Goal: Task Accomplishment & Management: Complete application form

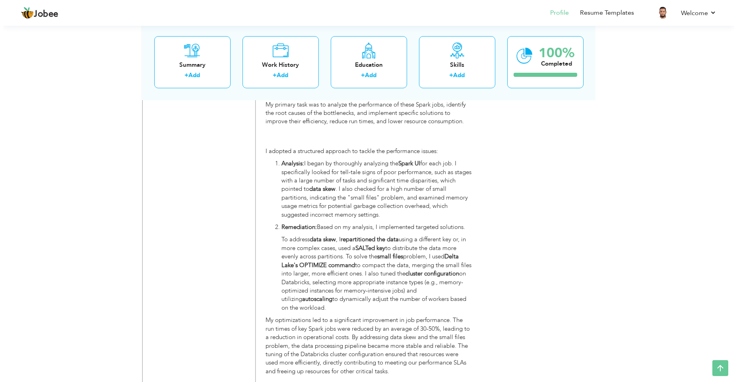
scroll to position [3349, 0]
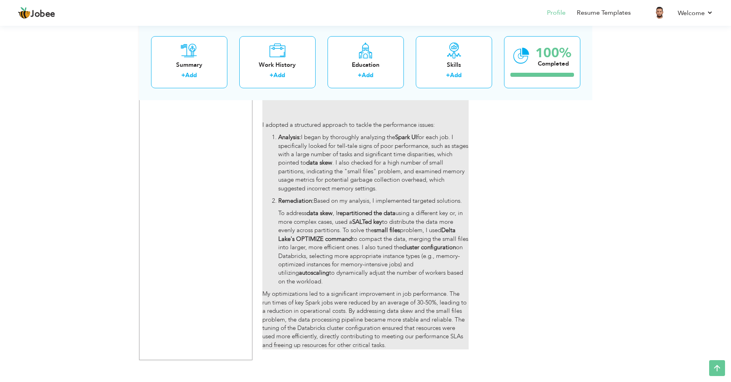
click at [311, 321] on p "My optimizations led to a significant improvement in job performance. The run t…" at bounding box center [365, 320] width 206 height 60
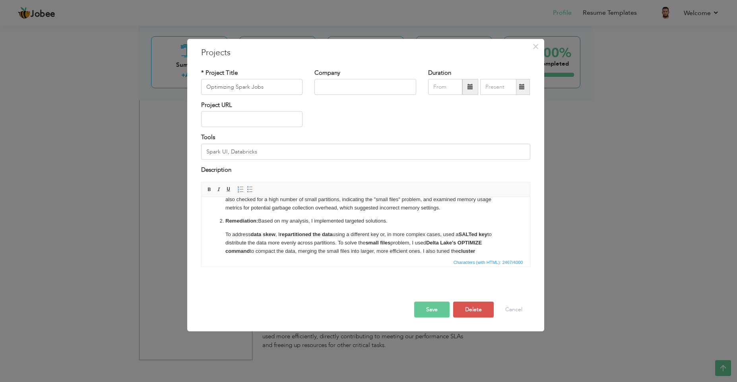
scroll to position [127, 0]
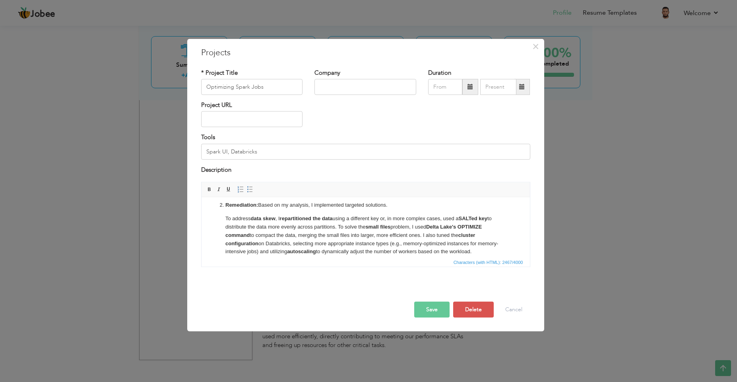
click at [280, 243] on p "To address data skew , I repartitioned the data using a different key or, in mo…" at bounding box center [365, 234] width 280 height 41
click at [207, 189] on span at bounding box center [209, 189] width 6 height 6
click at [479, 240] on p "To address data skew , I repartitioned the data using a different key or, in mo…" at bounding box center [365, 234] width 280 height 41
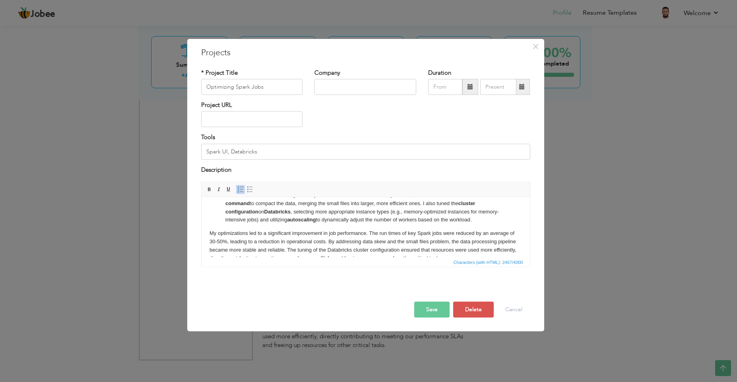
scroll to position [172, 0]
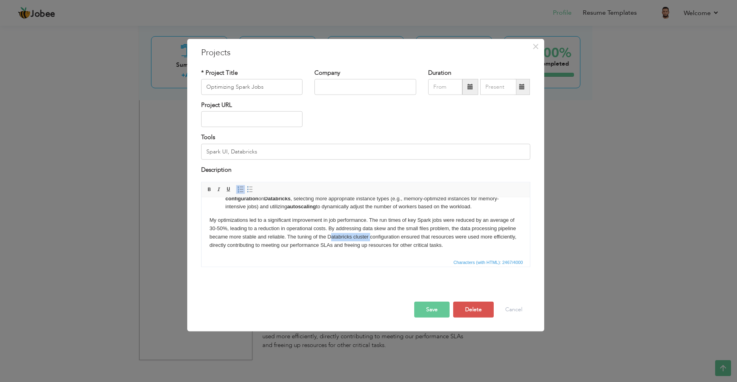
drag, startPoint x: 348, startPoint y: 236, endPoint x: 389, endPoint y: 234, distance: 41.0
click at [389, 234] on p "My optimizations led to a significant improvement in job performance. The run t…" at bounding box center [365, 232] width 312 height 33
click at [348, 234] on p "My optimizations led to a significant improvement in job performance. The run t…" at bounding box center [365, 232] width 312 height 33
drag, startPoint x: 348, startPoint y: 234, endPoint x: 401, endPoint y: 235, distance: 53.6
click at [401, 235] on p "My optimizations led to a significant improvement in job performance. The run t…" at bounding box center [365, 232] width 312 height 33
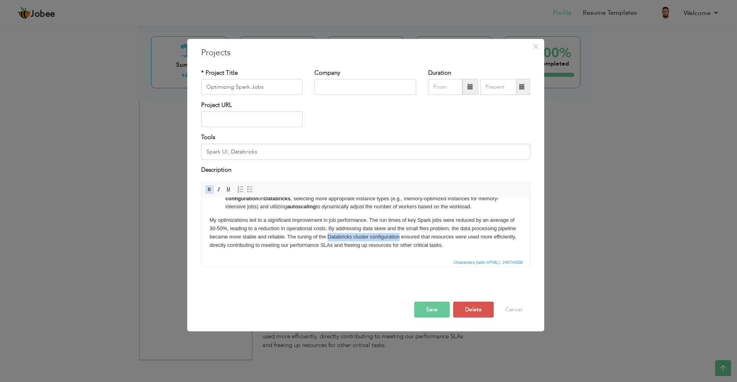
click at [210, 189] on span at bounding box center [209, 189] width 6 height 6
click at [435, 307] on button "Save" at bounding box center [431, 310] width 35 height 16
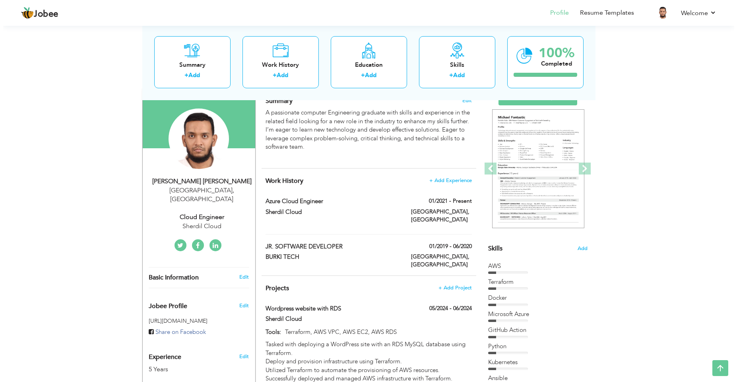
scroll to position [57, 0]
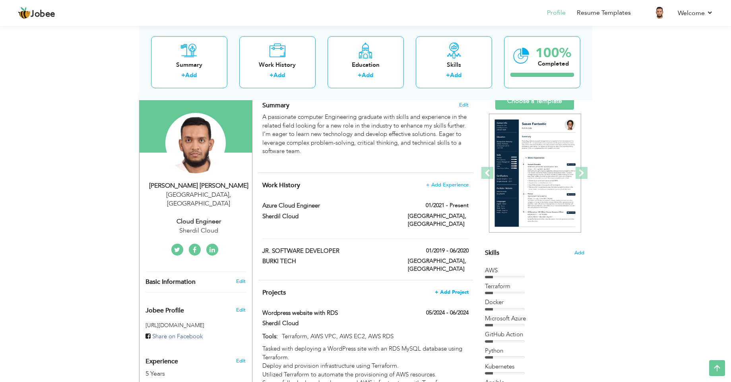
click at [448, 289] on span "+ Add Project" at bounding box center [452, 292] width 34 height 6
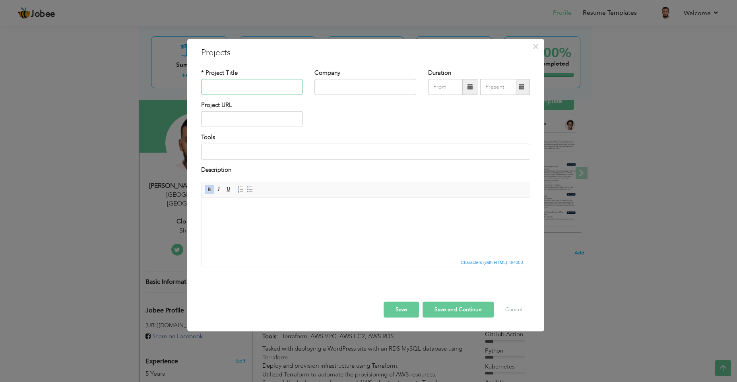
paste input "CI/CD for Databricks"
type input "CI/CD for Databricks"
click at [231, 156] on input at bounding box center [365, 151] width 329 height 16
paste input "GitHub Actions"
paste input "Databricks"
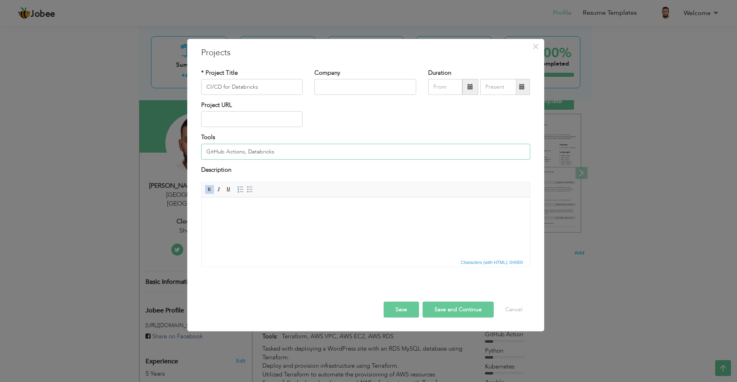
type input "GitHub Actions, Databricks"
click at [228, 199] on html at bounding box center [365, 209] width 328 height 24
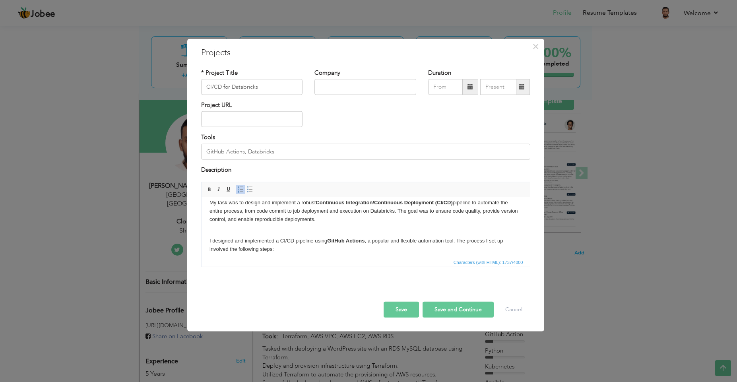
scroll to position [36, 0]
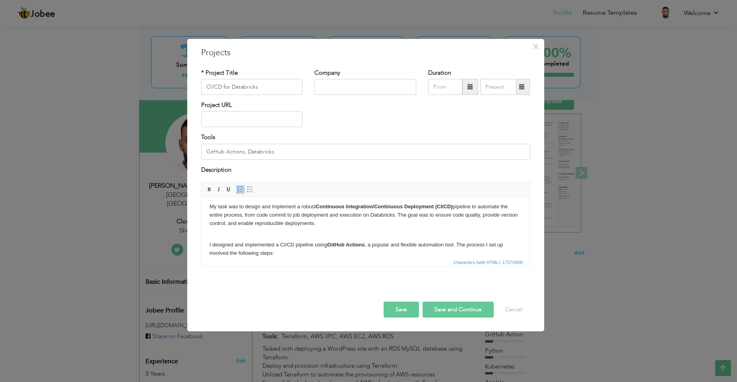
click at [350, 223] on body "The team needed a reliable way to automate the deployment of our data-related c…" at bounding box center [365, 274] width 312 height 210
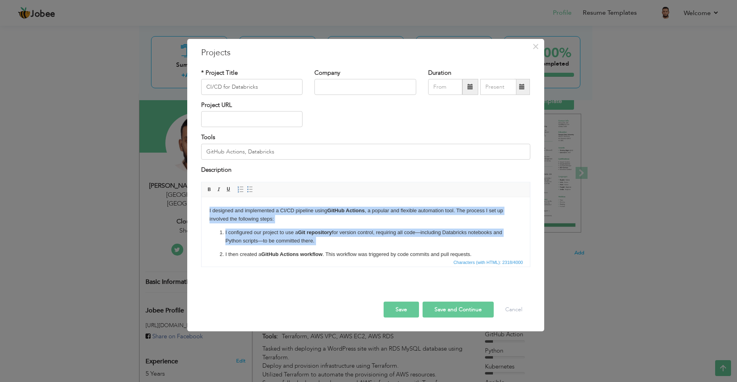
scroll to position [224, 0]
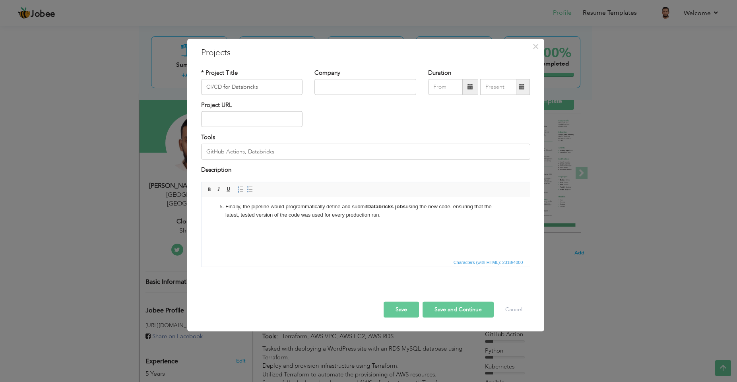
drag, startPoint x: 209, startPoint y: 218, endPoint x: 383, endPoint y: 217, distance: 174.4
click at [383, 217] on body "The team needed a reliable way to automate the deployment of our data-related c…" at bounding box center [365, 123] width 312 height 251
drag, startPoint x: 358, startPoint y: 209, endPoint x: 203, endPoint y: 197, distance: 156.2
click at [331, 215] on p "Finally, the pipeline would programmatically define and submit Databricks jobs …" at bounding box center [365, 218] width 280 height 33
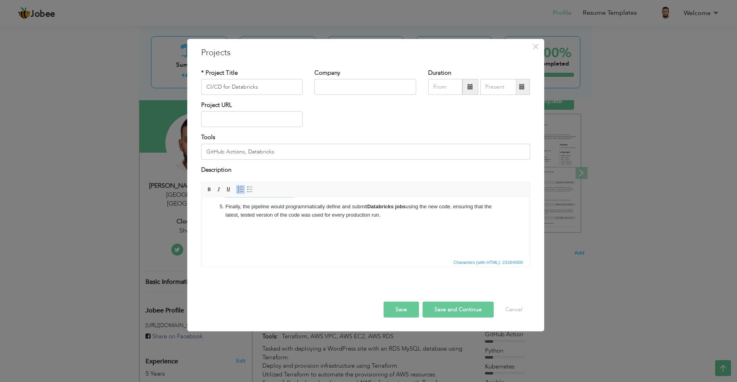
drag, startPoint x: 209, startPoint y: 217, endPoint x: 384, endPoint y: 222, distance: 175.3
click at [384, 222] on body "The team needed a reliable way to automate the deployment of our data-related c…" at bounding box center [365, 123] width 312 height 251
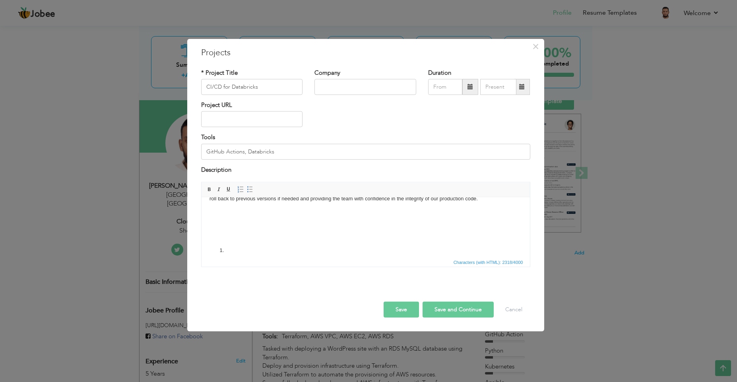
scroll to position [129, 0]
click at [242, 233] on li at bounding box center [365, 231] width 280 height 8
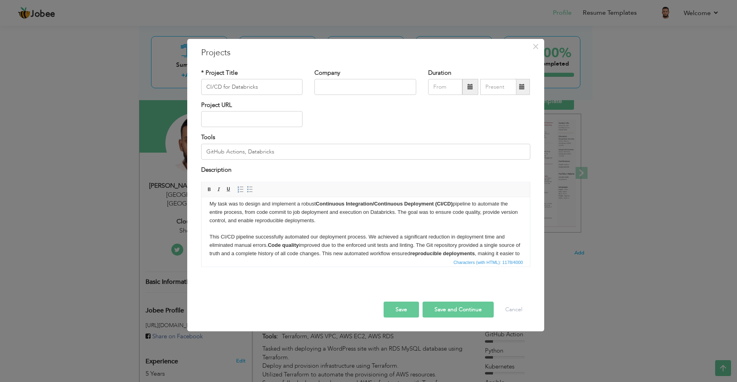
scroll to position [32, 0]
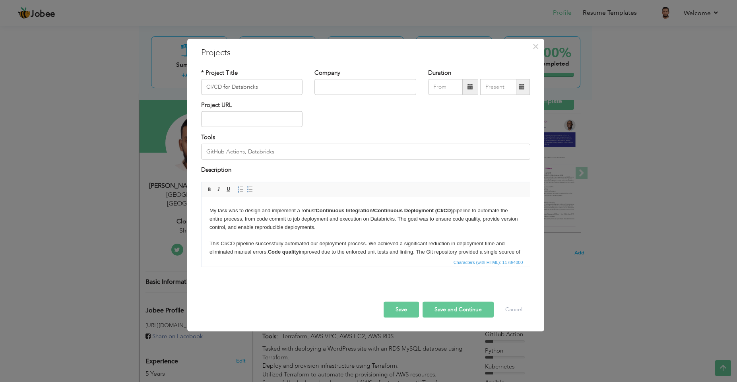
click at [343, 228] on body "The team needed a reliable way to automate the deployment of our data-related c…" at bounding box center [365, 222] width 312 height 99
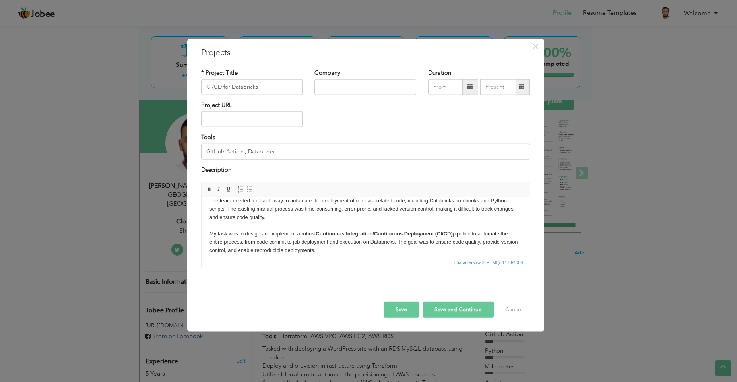
scroll to position [0, 0]
click at [529, 253] on html "The team needed a reliable way to automate the deployment of our data-related c…" at bounding box center [365, 254] width 328 height 131
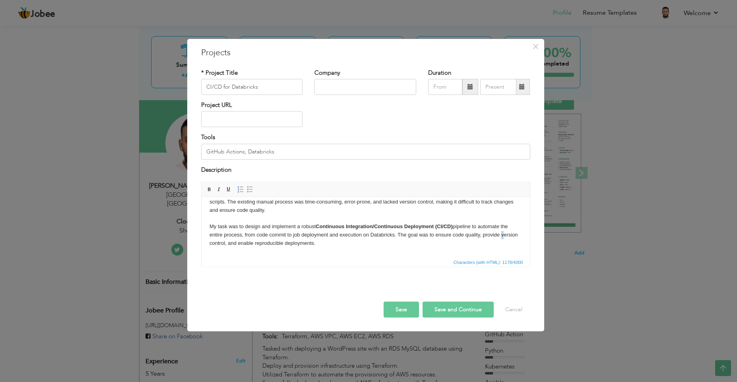
click at [529, 253] on html "The team needed a reliable way to automate the deployment of our data-related c…" at bounding box center [365, 246] width 328 height 131
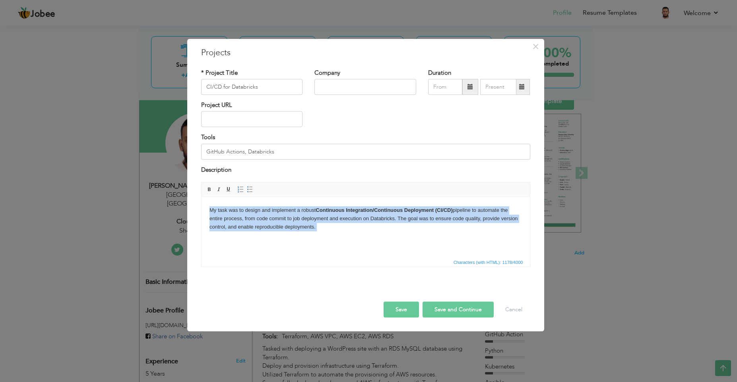
click at [529, 253] on html "The team needed a reliable way to automate the deployment of our data-related c…" at bounding box center [365, 230] width 328 height 131
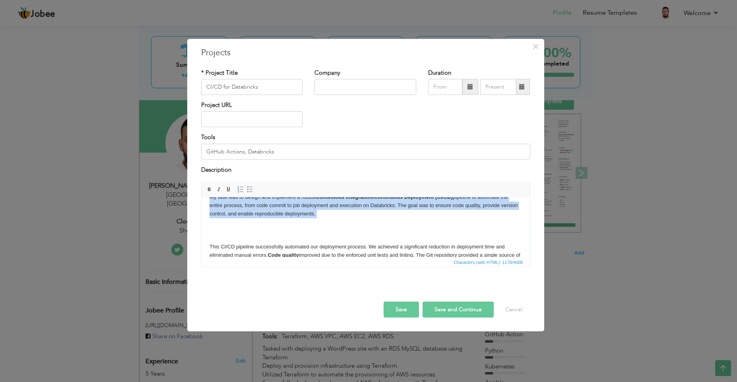
scroll to position [48, 0]
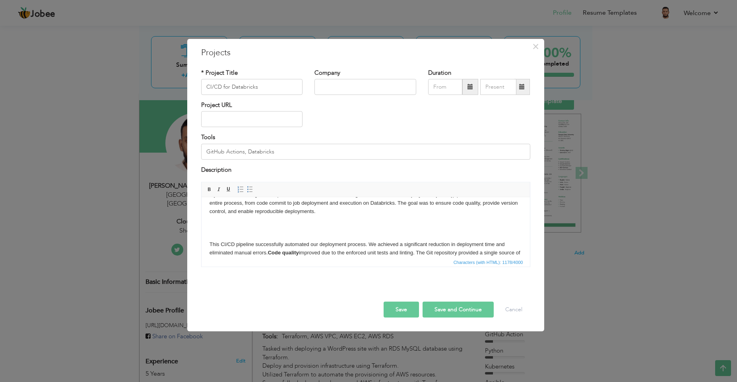
click at [326, 232] on body "The team needed a reliable way to automate the deployment of our data-related c…" at bounding box center [365, 215] width 312 height 116
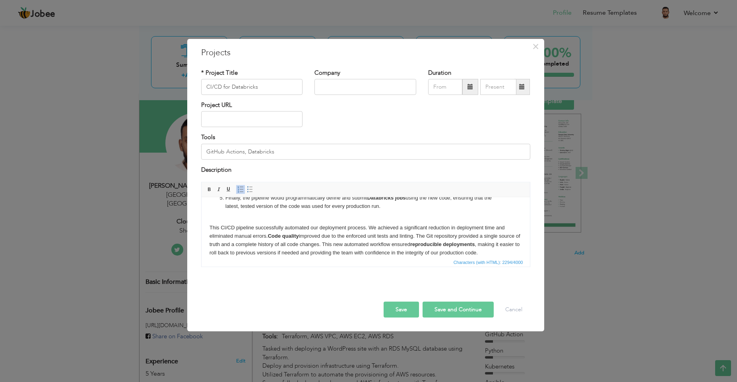
scroll to position [199, 0]
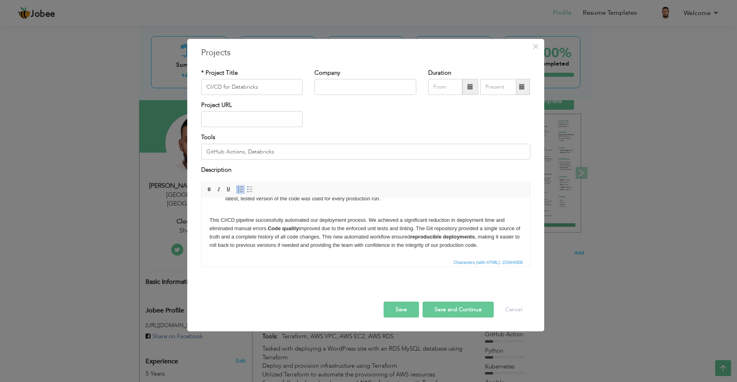
click at [404, 307] on button "Save" at bounding box center [400, 310] width 35 height 16
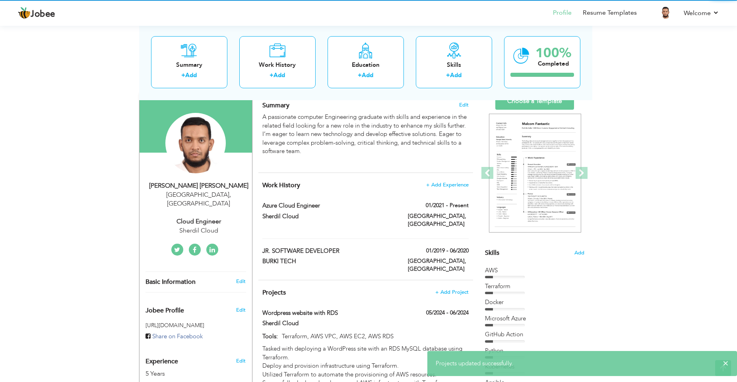
scroll to position [0, 0]
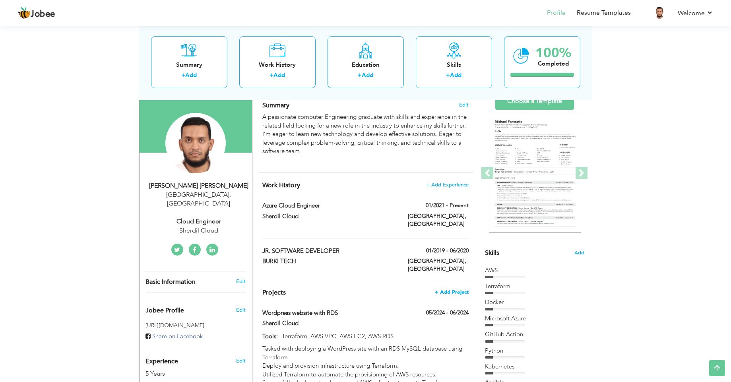
click at [448, 289] on span "+ Add Project" at bounding box center [452, 292] width 34 height 6
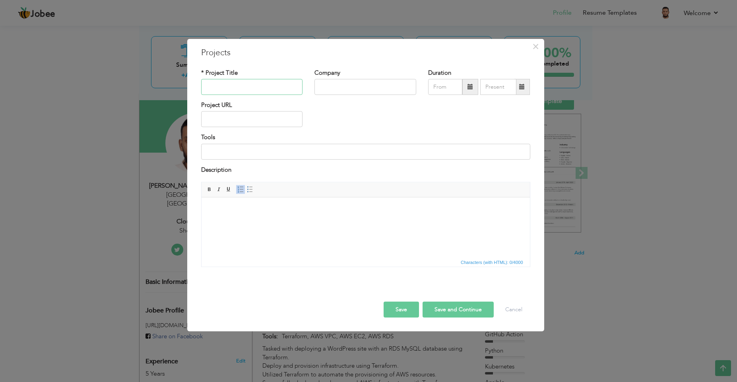
paste input "ML Model Lifecycle"
type input "ML Model Lifecycle"
click at [230, 154] on input at bounding box center [365, 151] width 329 height 16
paste input "Databricks notebook"
paste input "AWS SageMaker"
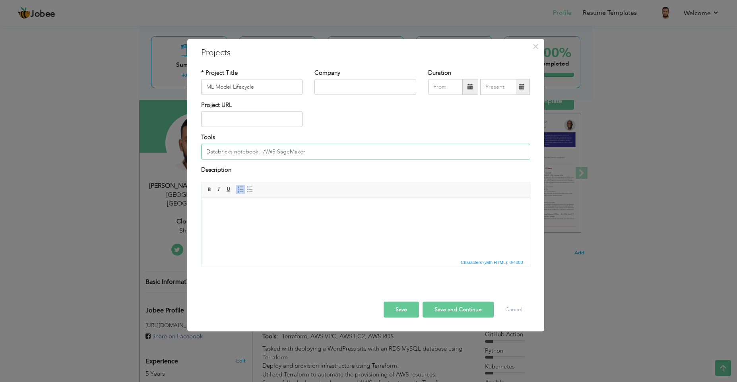
paste input "MLflow Model Registry"
type input "Databricks notebook, MLflow Model Registry, AWS SageMaker"
click at [225, 209] on body at bounding box center [365, 209] width 312 height 8
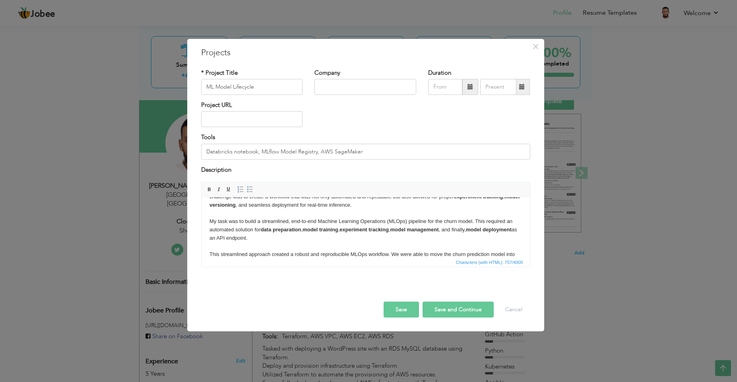
scroll to position [46, 0]
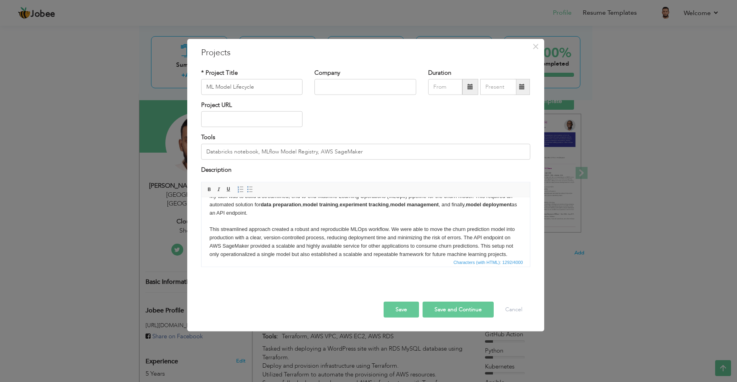
click at [213, 220] on p "I was responsible for operationalizing a churn prediction model , moving it fro…" at bounding box center [365, 208] width 312 height 99
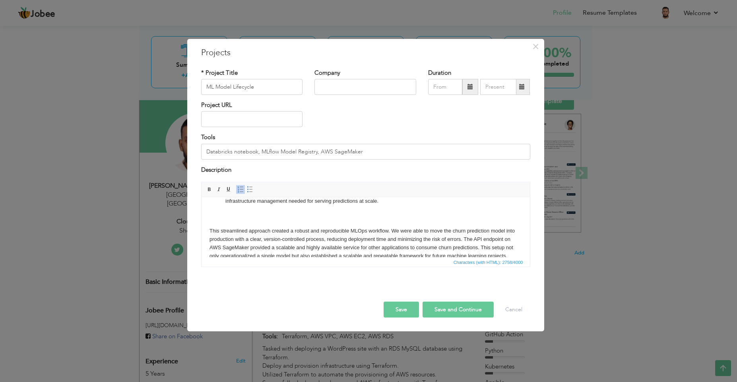
scroll to position [218, 0]
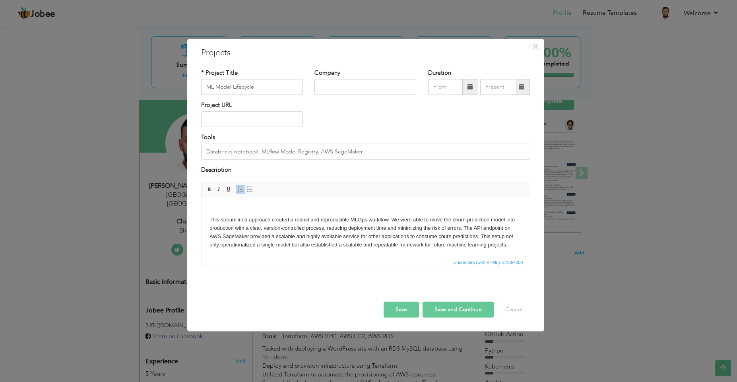
click at [402, 310] on button "Save" at bounding box center [400, 310] width 35 height 16
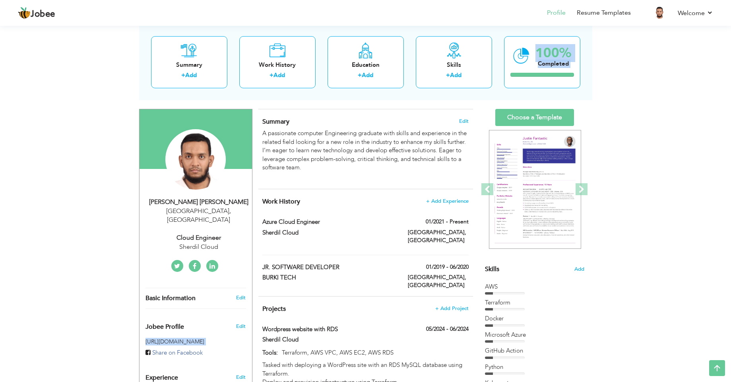
scroll to position [36, 0]
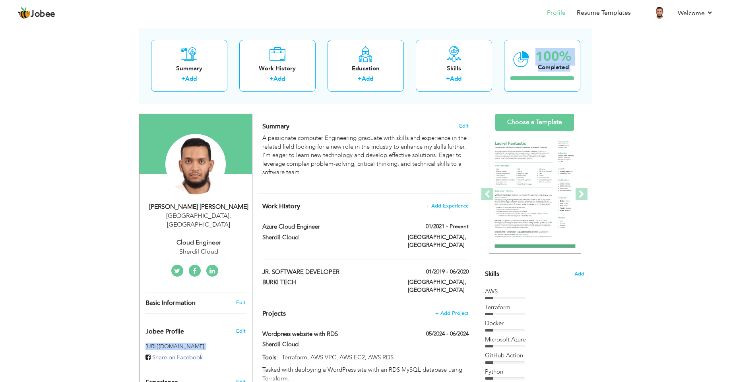
click at [730, 28] on html "Jobee Profile Resume Templates Resume Templates Cover Letters About My Resume W…" at bounding box center [365, 155] width 731 height 382
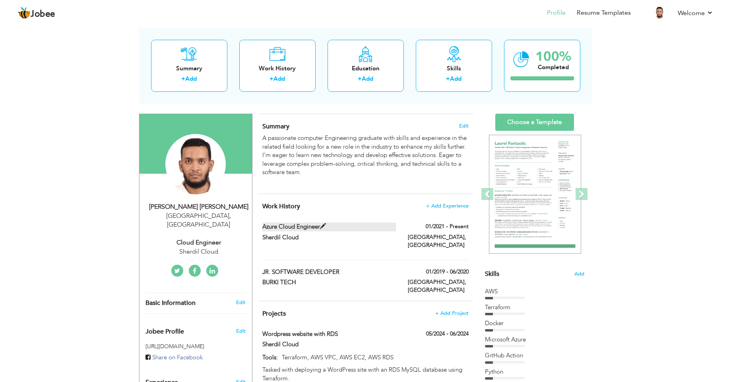
click at [321, 226] on span at bounding box center [323, 226] width 6 height 6
type input "Azure Cloud Engineer"
type input "Sherdil Cloud"
type input "01/2021"
type input "[GEOGRAPHIC_DATA]"
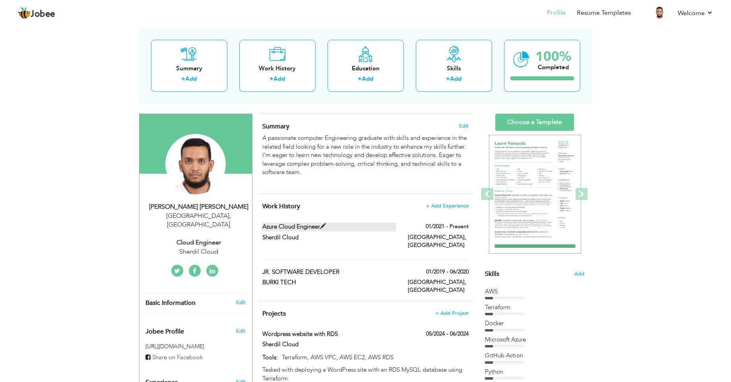
type input "[GEOGRAPHIC_DATA]"
checkbox input "true"
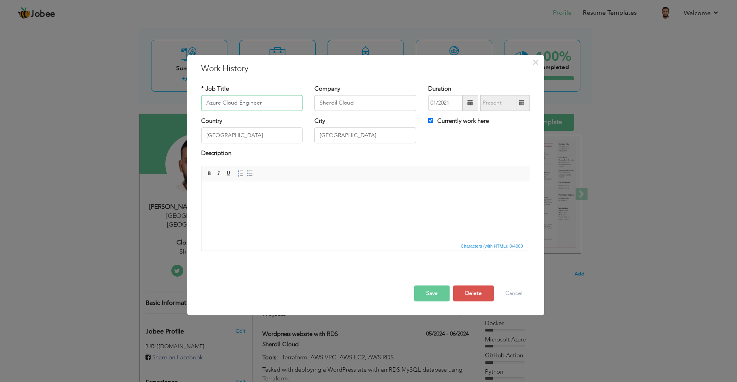
drag, startPoint x: 266, startPoint y: 104, endPoint x: 200, endPoint y: 101, distance: 66.4
click at [200, 101] on div "* Job Title Azure Cloud Engineer" at bounding box center [252, 101] width 114 height 32
type input "DevOps Engineer"
click at [435, 295] on button "Save" at bounding box center [431, 293] width 35 height 16
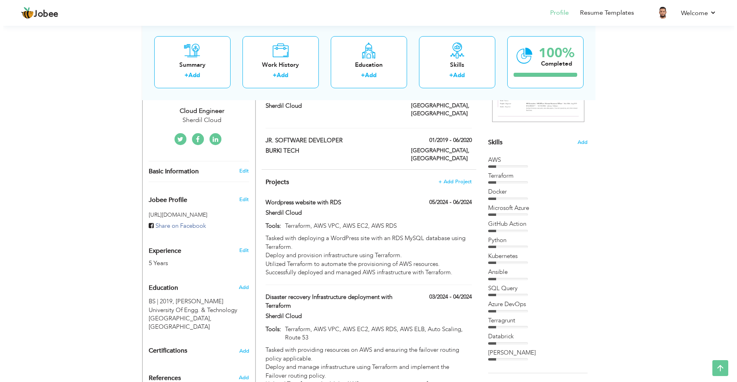
scroll to position [139, 0]
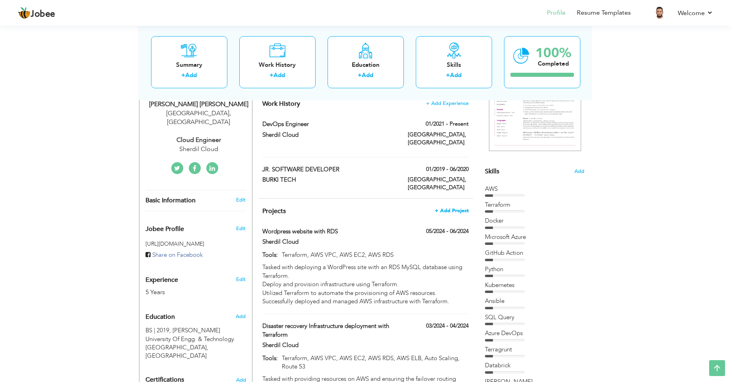
click at [452, 208] on span "+ Add Project" at bounding box center [452, 211] width 34 height 6
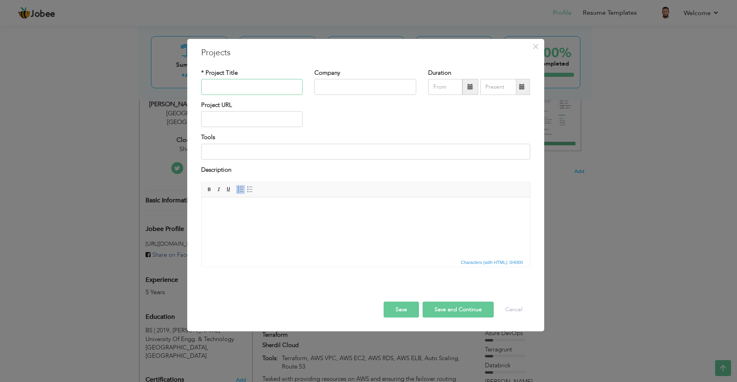
paste input "Cloud Data Platform Modernization using AWS EMR, Databricks, and Redshift"
type input "Cloud Data Platform Modernization using AWS EMR, Databricks, and Redshift"
click at [212, 150] on input at bounding box center [365, 151] width 329 height 16
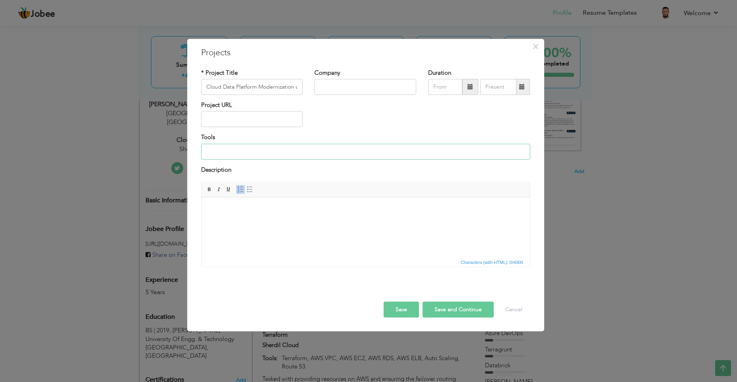
paste input "AWS EMR"
paste input "Spark"
paste input "Databricks"
paste input "AWS Redshift"
type input "AWS EMR, Spark, Databricks, AWS Redshift"
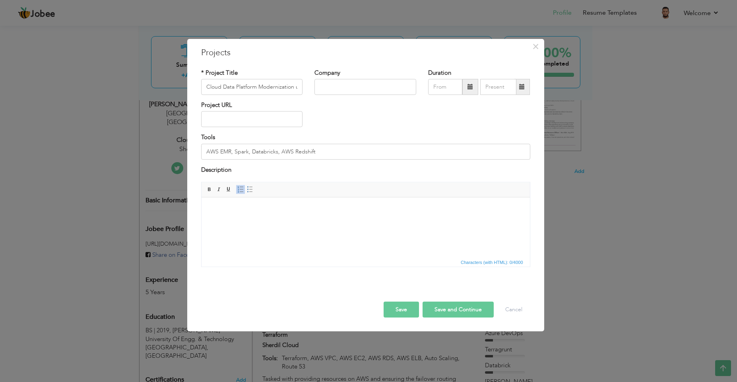
click at [228, 201] on html at bounding box center [365, 209] width 328 height 24
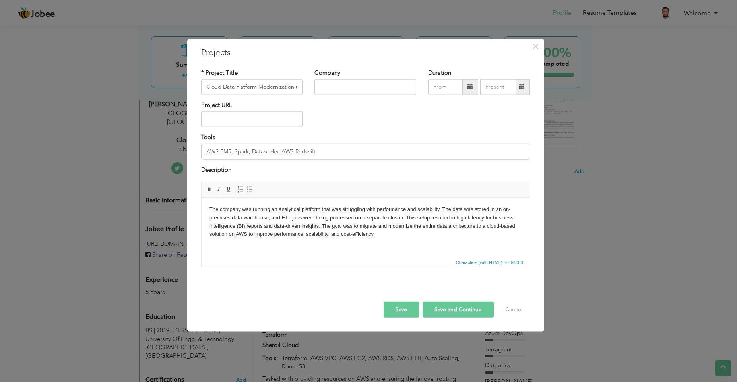
click at [205, 205] on html "The company was running an analytical platform that was struggling with perform…" at bounding box center [365, 221] width 328 height 49
click at [382, 232] on body "The company was running an analytical platform that was struggling with perform…" at bounding box center [365, 221] width 312 height 33
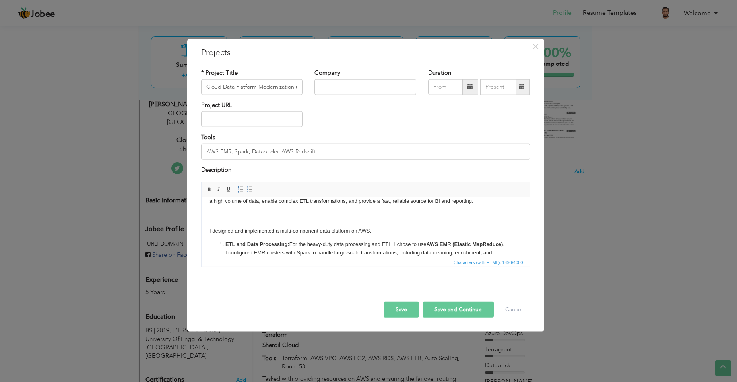
scroll to position [141, 0]
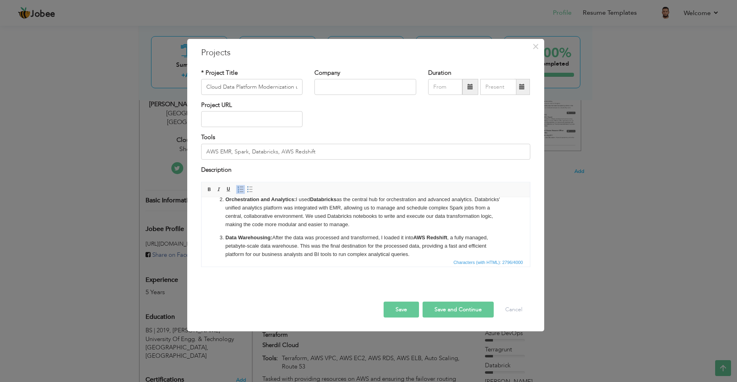
click at [397, 304] on button "Save" at bounding box center [400, 310] width 35 height 16
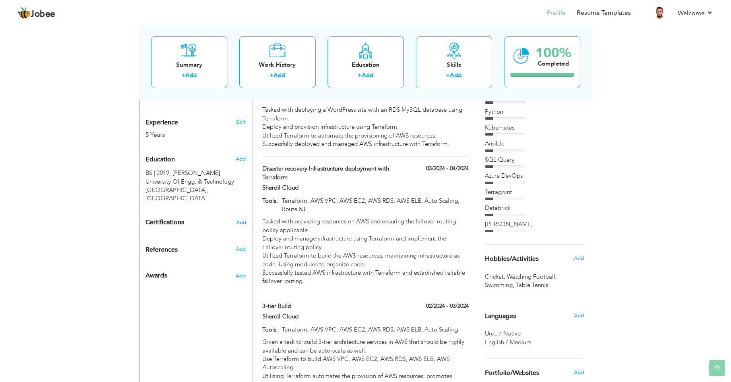
scroll to position [0, 0]
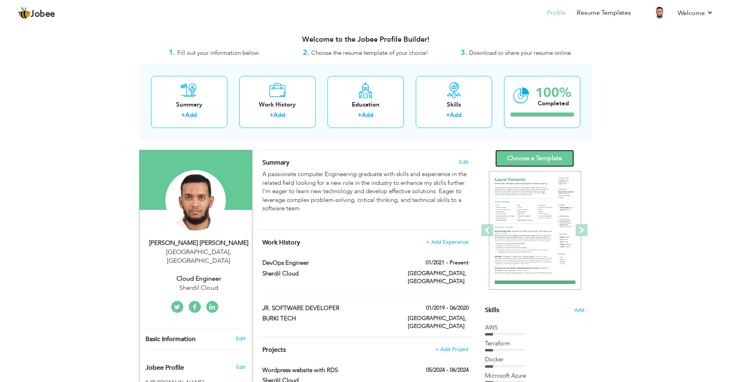
click at [549, 161] on link "Choose a Template" at bounding box center [534, 158] width 79 height 17
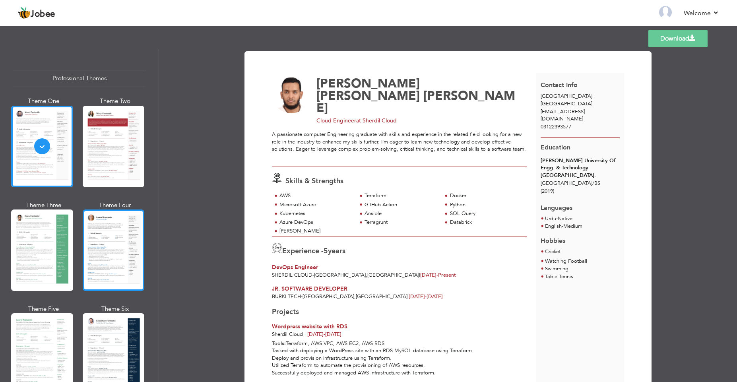
click at [110, 240] on div at bounding box center [114, 249] width 62 height 81
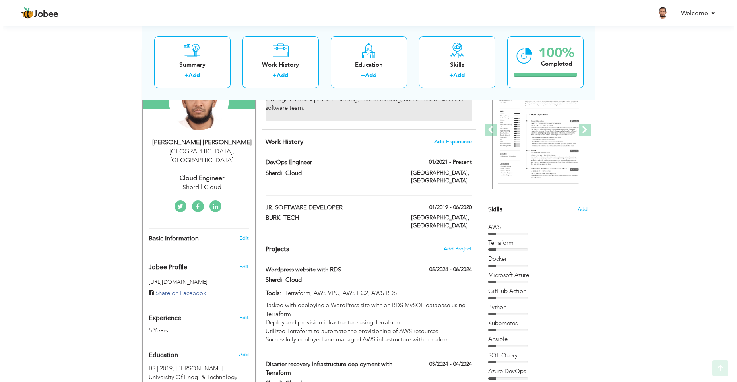
scroll to position [143, 0]
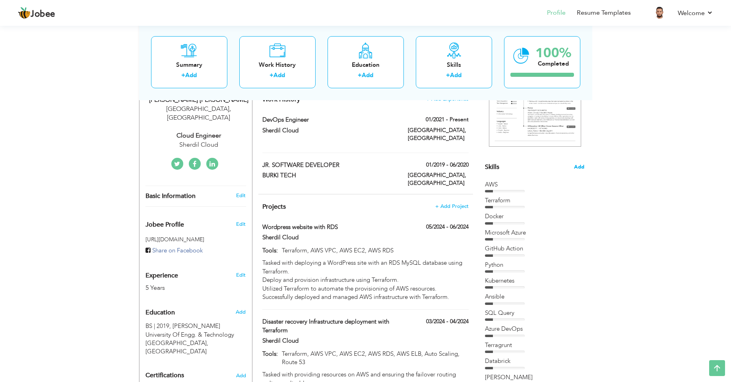
click at [576, 166] on span "Add" at bounding box center [579, 167] width 10 height 8
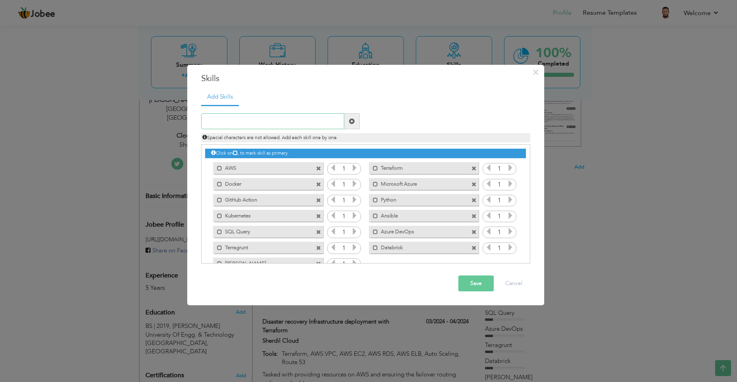
scroll to position [18, 0]
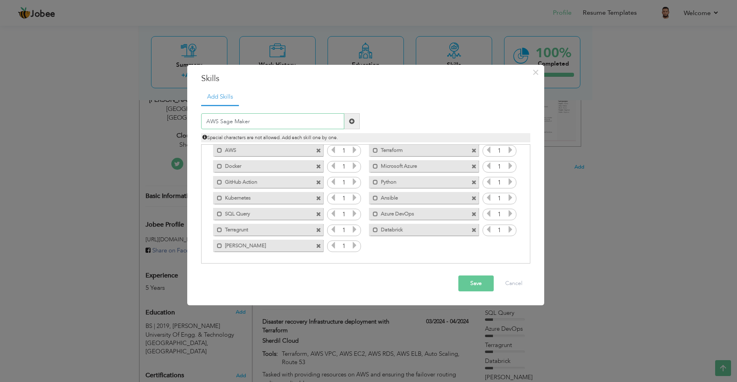
type input "AWS Sage Maker"
click at [478, 287] on button "Save" at bounding box center [475, 283] width 35 height 16
click at [240, 118] on input "text" at bounding box center [272, 121] width 143 height 16
type input "AWS"
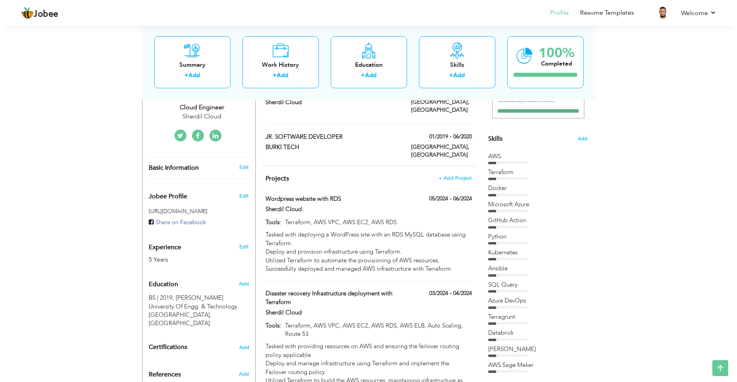
scroll to position [143, 0]
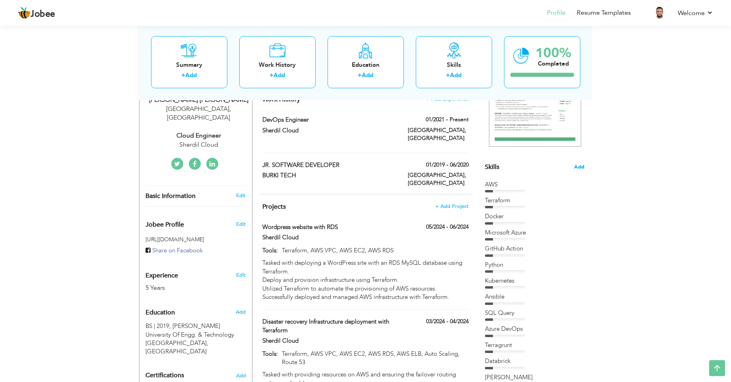
click at [578, 165] on span "Add" at bounding box center [579, 167] width 10 height 8
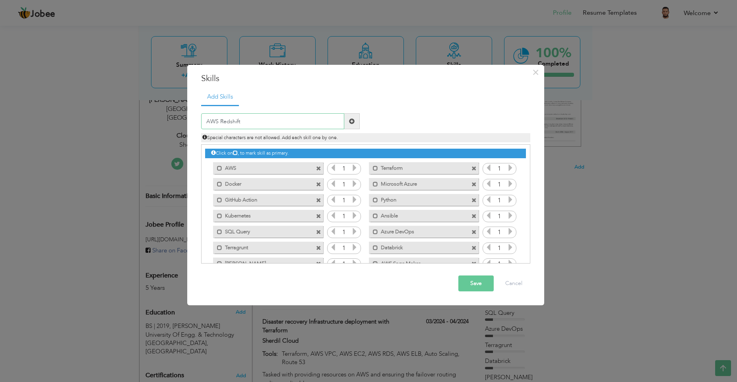
type input "AWS Redshift"
click at [351, 119] on span at bounding box center [352, 121] width 6 height 6
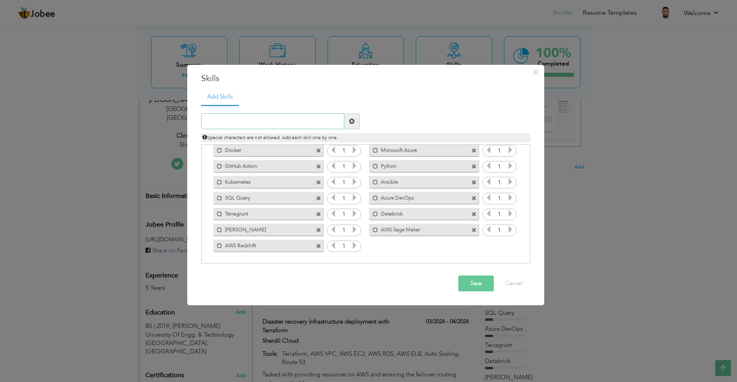
click at [229, 120] on input "text" at bounding box center [272, 121] width 143 height 16
type input "AWS EMR"
click at [481, 284] on button "Save" at bounding box center [475, 283] width 35 height 16
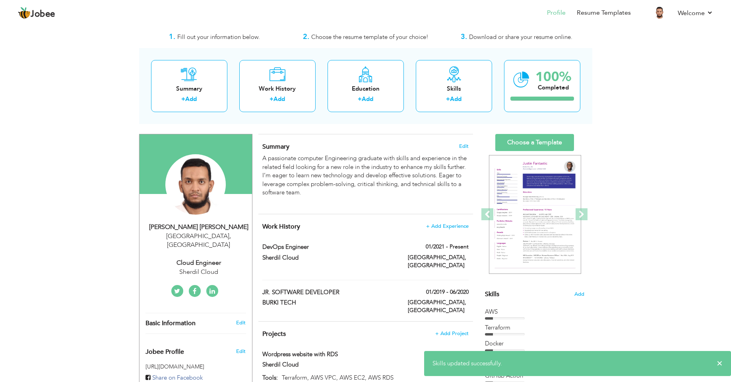
scroll to position [0, 0]
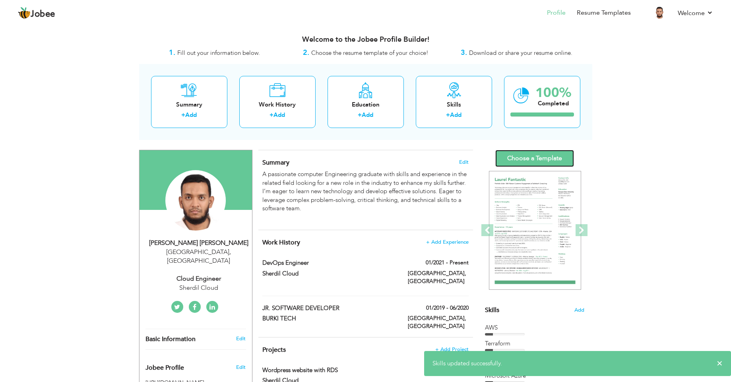
click at [533, 157] on link "Choose a Template" at bounding box center [534, 158] width 79 height 17
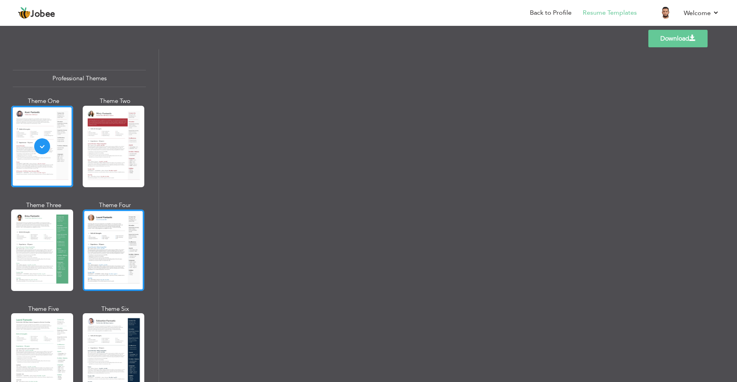
click at [116, 237] on div at bounding box center [114, 249] width 62 height 81
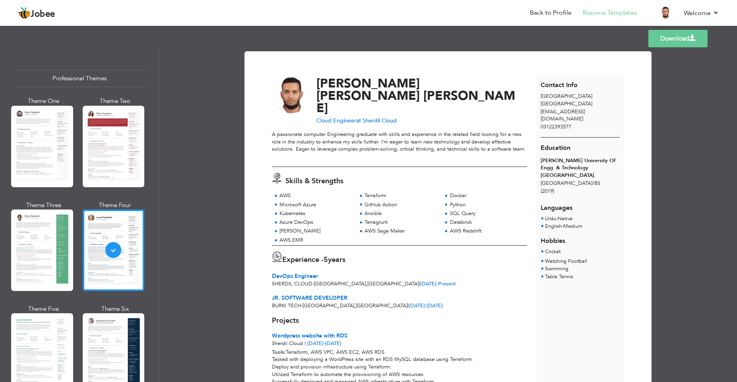
click at [685, 44] on link "Download" at bounding box center [677, 38] width 59 height 17
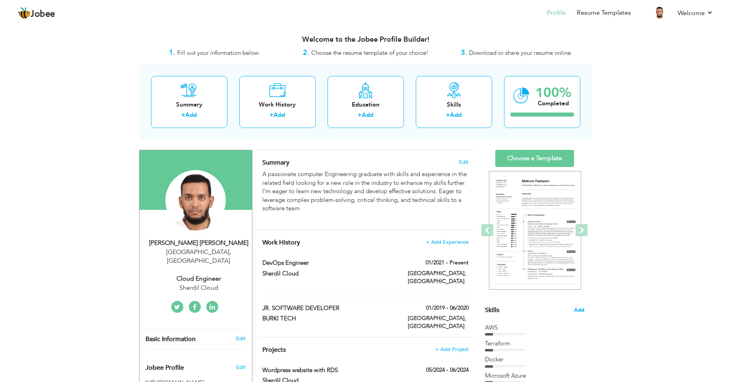
click at [578, 309] on span "Add" at bounding box center [579, 310] width 10 height 8
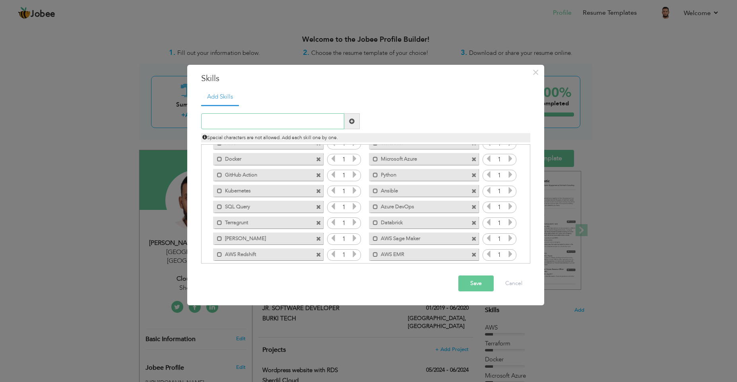
scroll to position [34, 0]
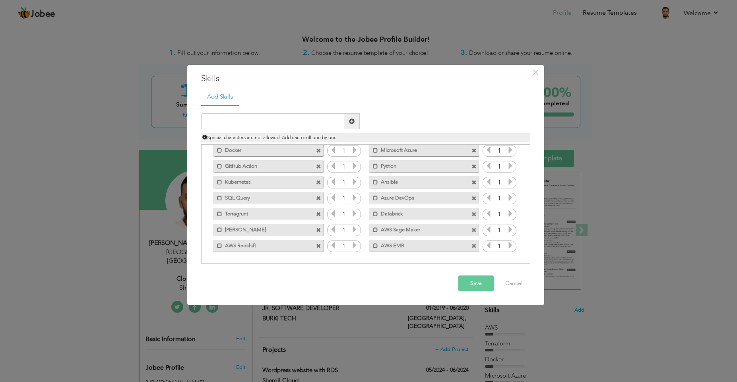
click at [472, 246] on span at bounding box center [473, 246] width 5 height 5
click at [476, 284] on button "Save" at bounding box center [475, 283] width 35 height 16
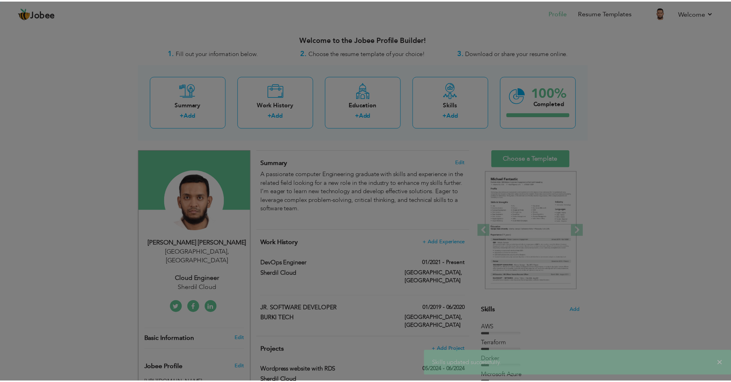
scroll to position [0, 0]
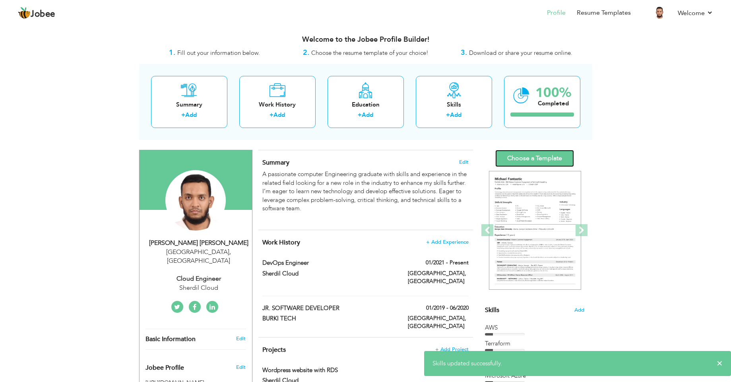
click at [547, 157] on link "Choose a Template" at bounding box center [534, 158] width 79 height 17
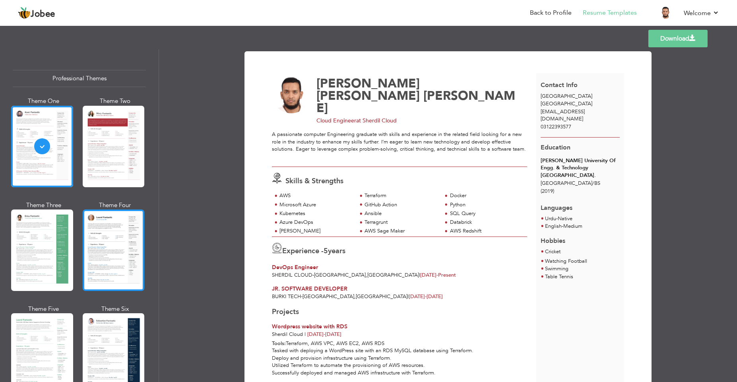
click at [135, 234] on div at bounding box center [114, 249] width 62 height 81
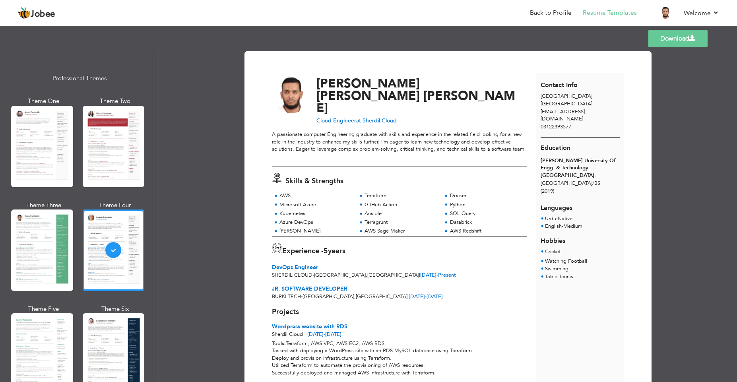
click at [689, 41] on span at bounding box center [692, 38] width 6 height 6
